Goal: Information Seeking & Learning: Learn about a topic

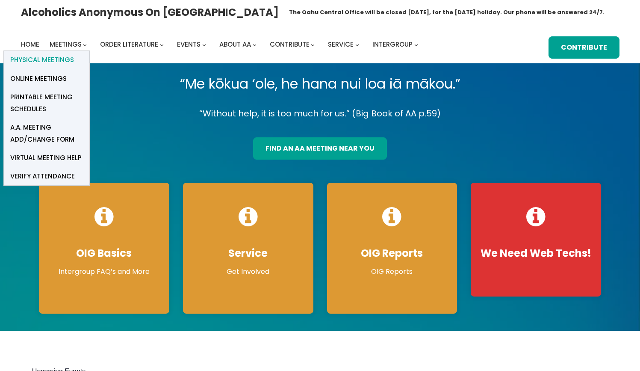
click at [62, 57] on span "Physical Meetings" at bounding box center [42, 60] width 64 height 12
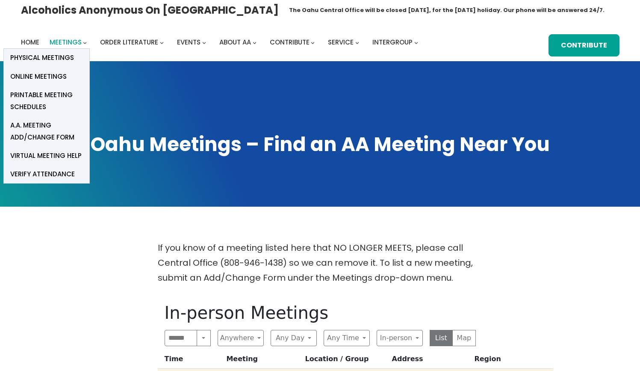
scroll to position [4, 0]
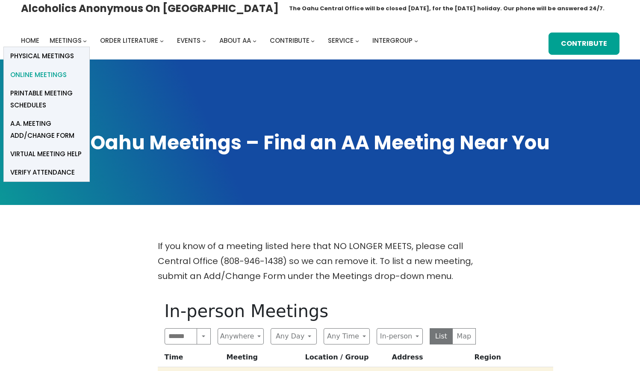
click at [56, 72] on span "Online Meetings" at bounding box center [38, 75] width 56 height 12
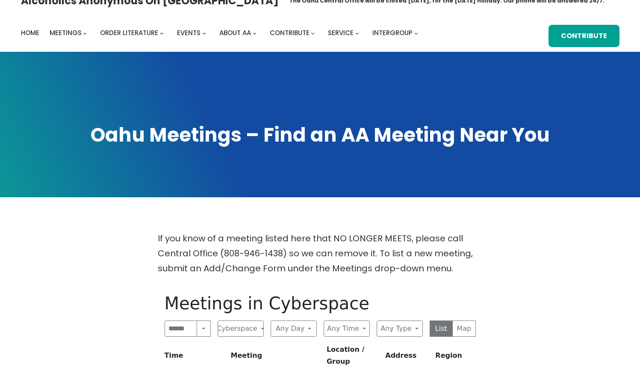
scroll to position [17, 0]
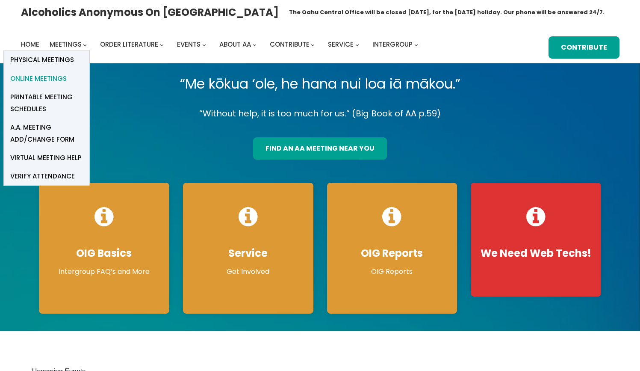
click at [45, 78] on span "Online Meetings" at bounding box center [38, 79] width 56 height 12
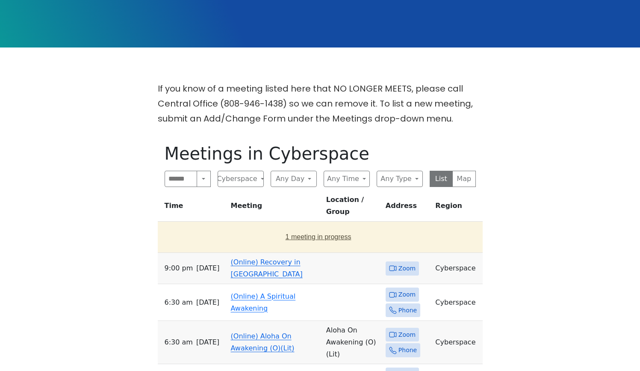
scroll to position [163, 0]
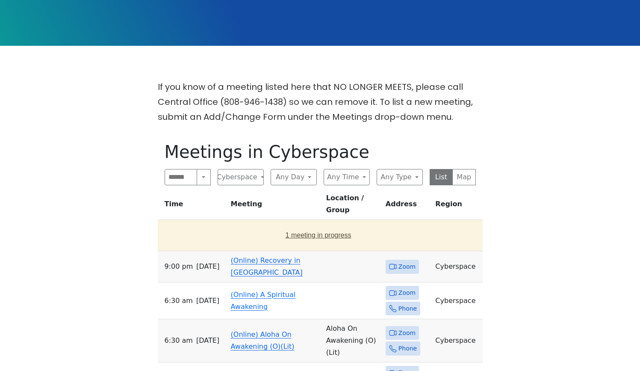
click at [302, 225] on button "1 meeting in progress" at bounding box center [318, 235] width 315 height 24
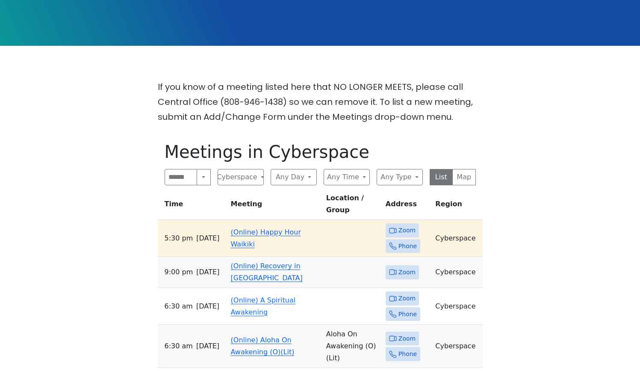
scroll to position [163, 0]
click at [260, 228] on link "(Online) Happy Hour Waikiki" at bounding box center [266, 238] width 70 height 20
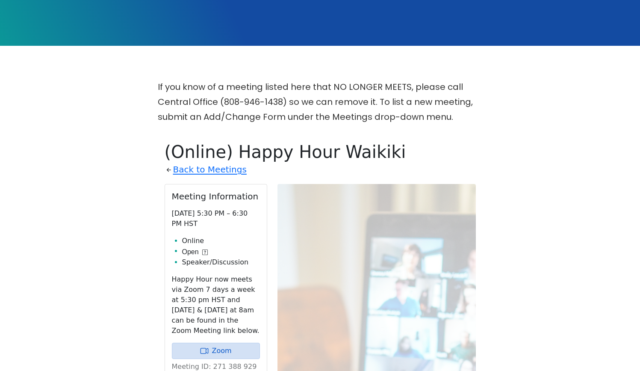
scroll to position [298, 0]
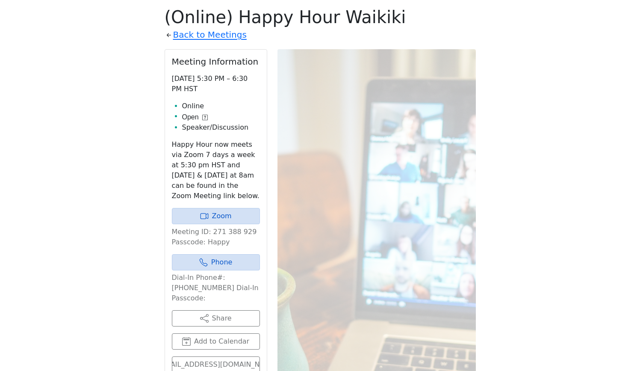
drag, startPoint x: 237, startPoint y: 215, endPoint x: 237, endPoint y: 204, distance: 11.6
click at [237, 215] on link "Zoom" at bounding box center [216, 216] width 88 height 16
